Goal: Find specific page/section: Find specific page/section

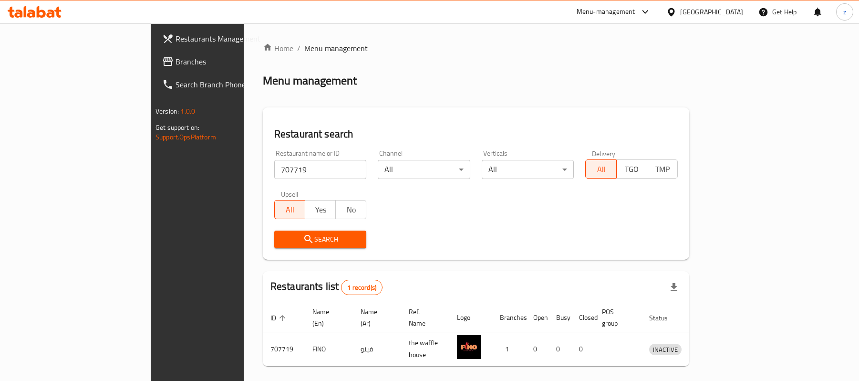
scroll to position [27, 0]
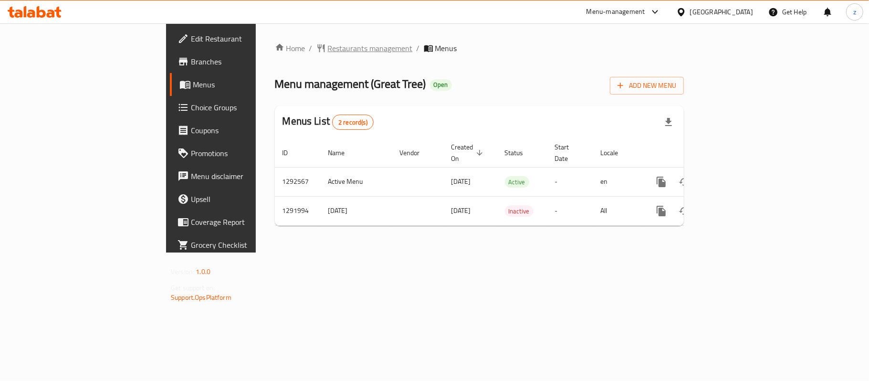
click at [328, 52] on span "Restaurants management" at bounding box center [370, 47] width 85 height 11
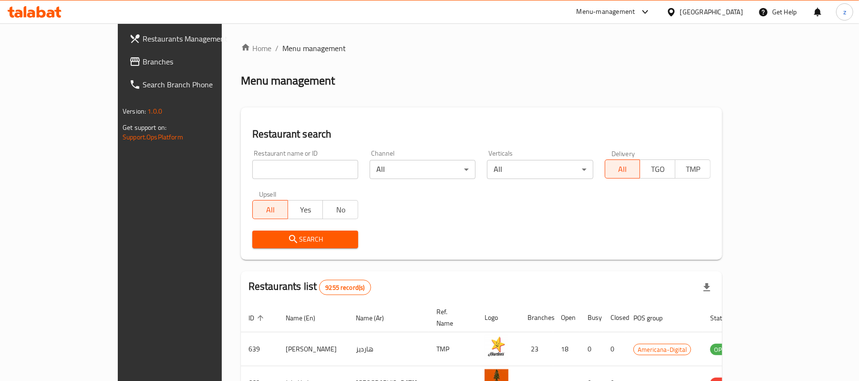
click at [252, 161] on input "search" at bounding box center [305, 169] width 106 height 19
paste input "698930"
type input "698930"
click at [260, 233] on span "Search" at bounding box center [305, 239] width 91 height 12
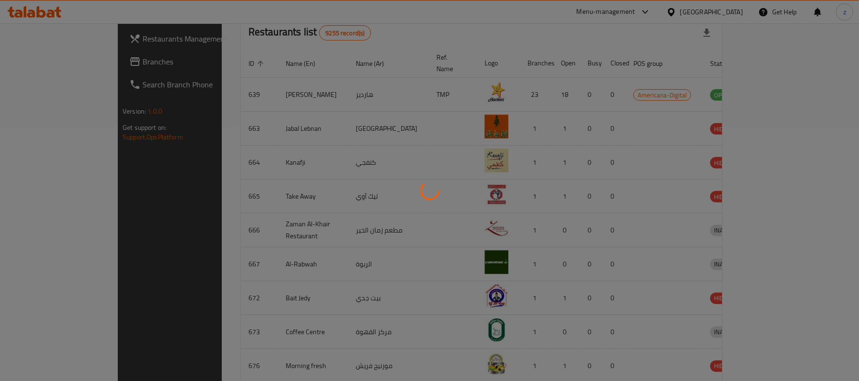
scroll to position [27, 0]
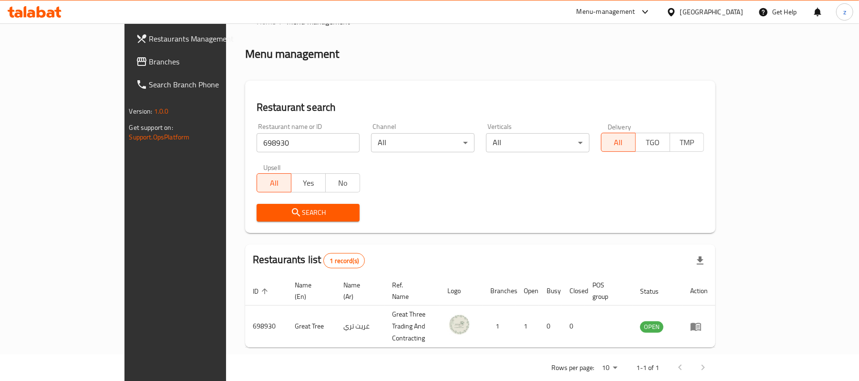
click at [149, 60] on span "Branches" at bounding box center [204, 61] width 111 height 11
